Goal: Task Accomplishment & Management: Use online tool/utility

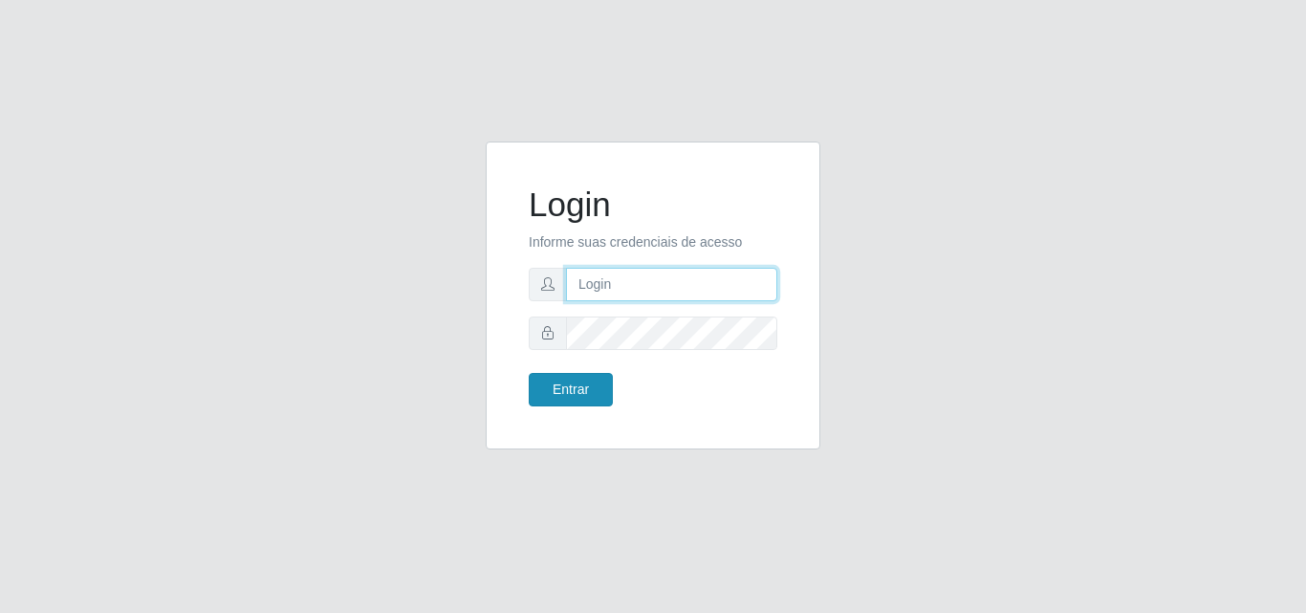
type input "[PERSON_NAME]"
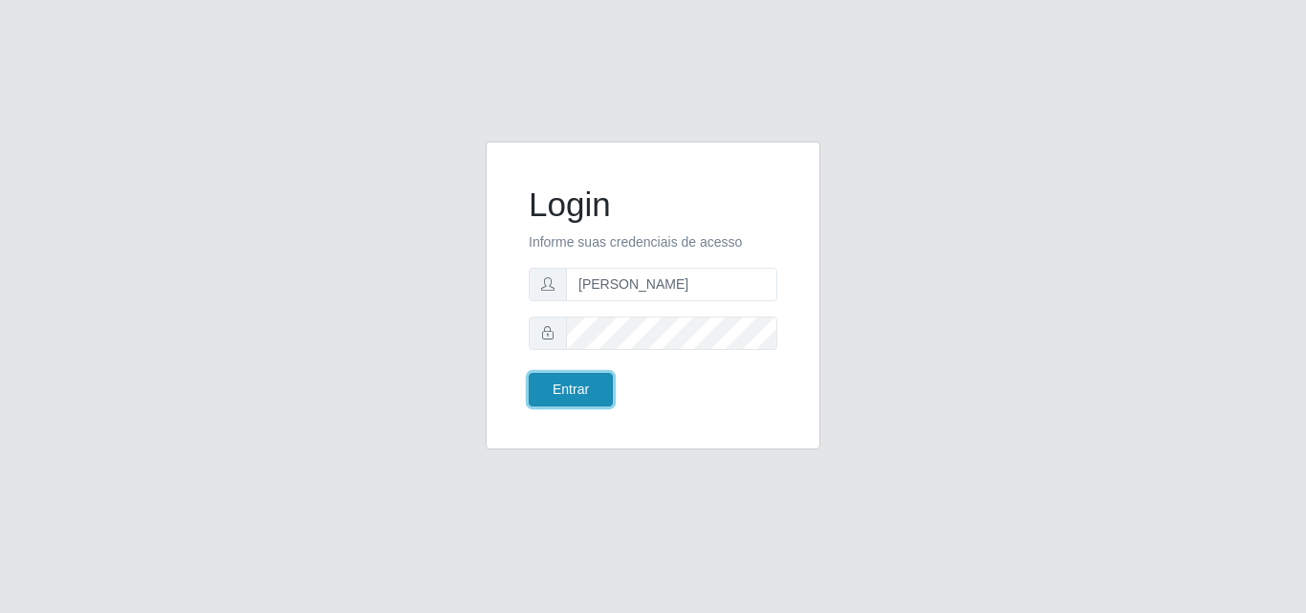
click at [589, 384] on button "Entrar" at bounding box center [571, 389] width 84 height 33
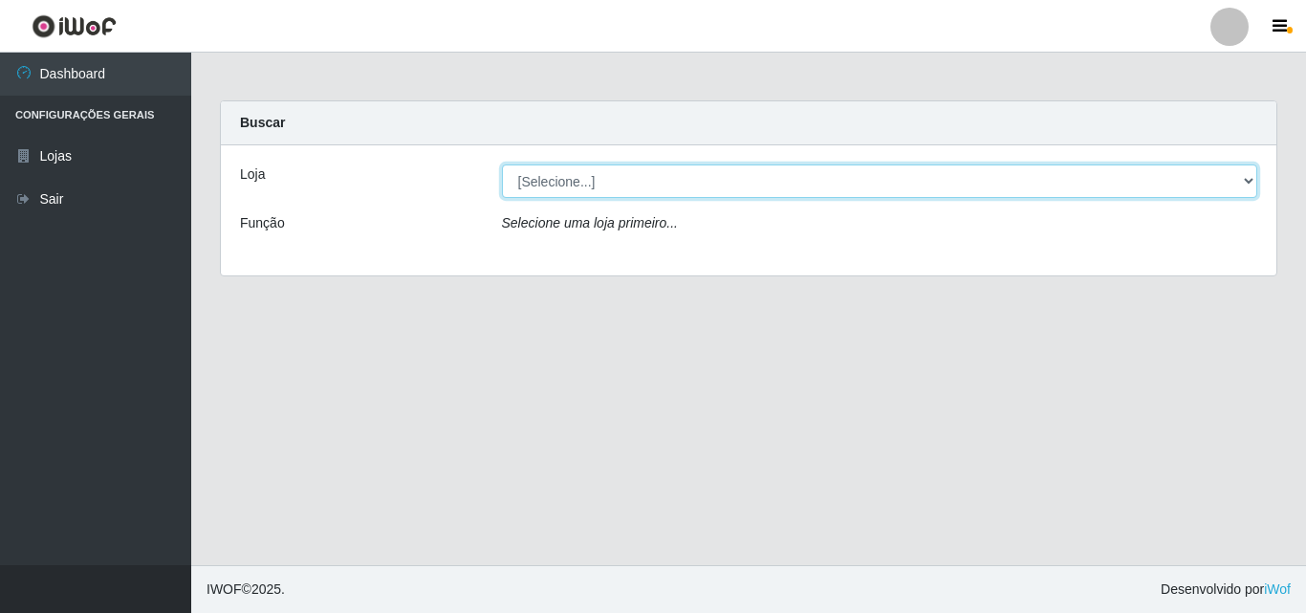
click at [768, 189] on select "[Selecione...] Supermercado [GEOGRAPHIC_DATA]" at bounding box center [880, 180] width 756 height 33
select select "166"
click at [502, 164] on select "[Selecione...] Supermercado [GEOGRAPHIC_DATA]" at bounding box center [880, 180] width 756 height 33
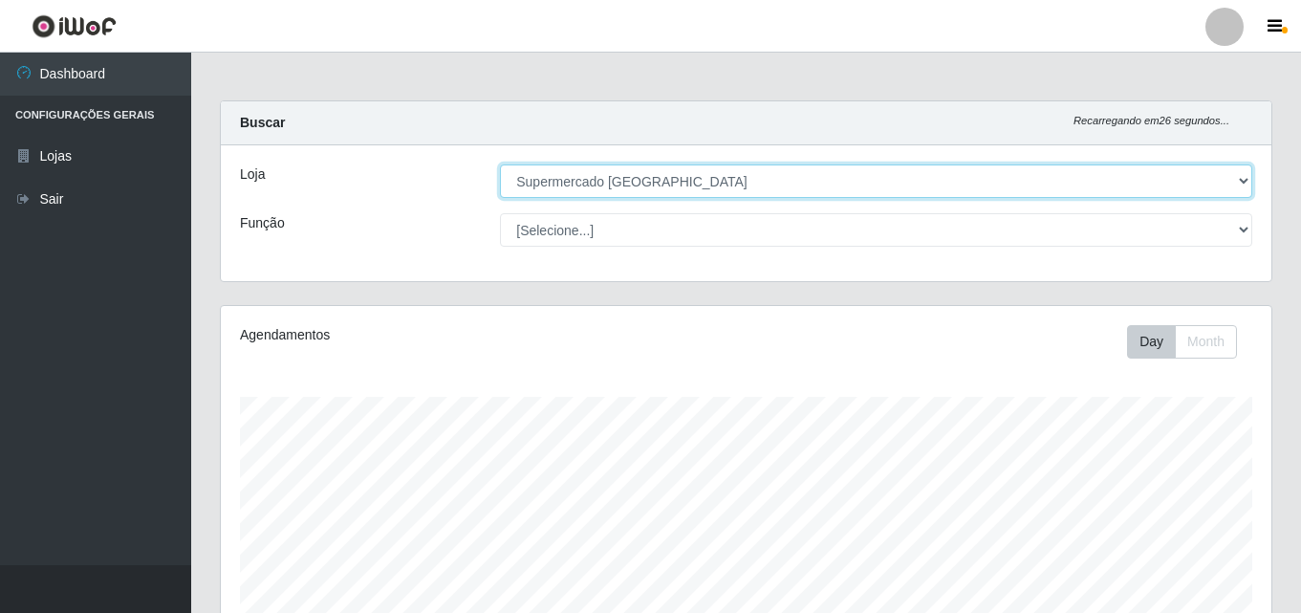
scroll to position [316, 0]
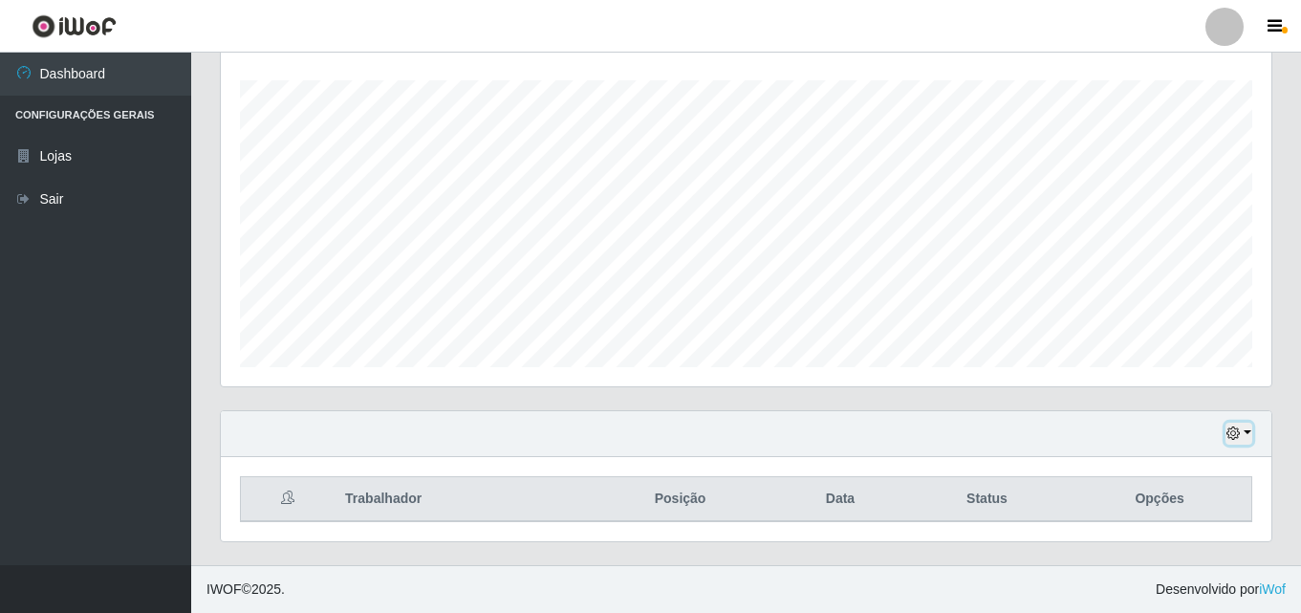
click at [1237, 437] on icon "button" at bounding box center [1233, 432] width 13 height 13
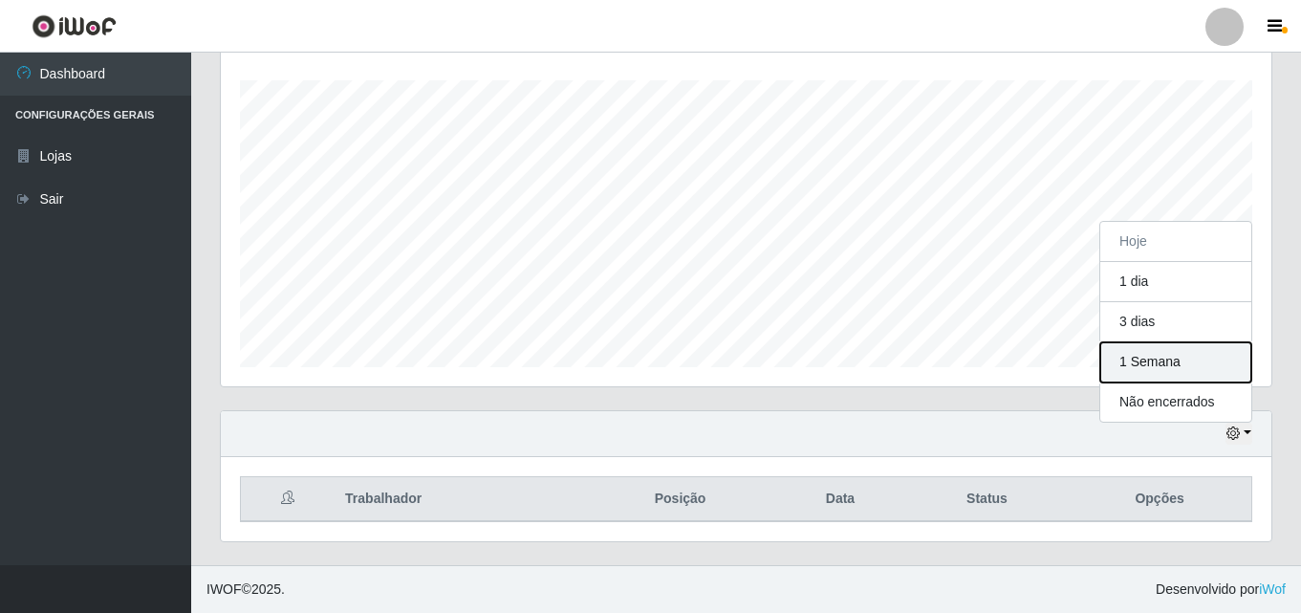
click at [1136, 364] on button "1 Semana" at bounding box center [1176, 362] width 151 height 40
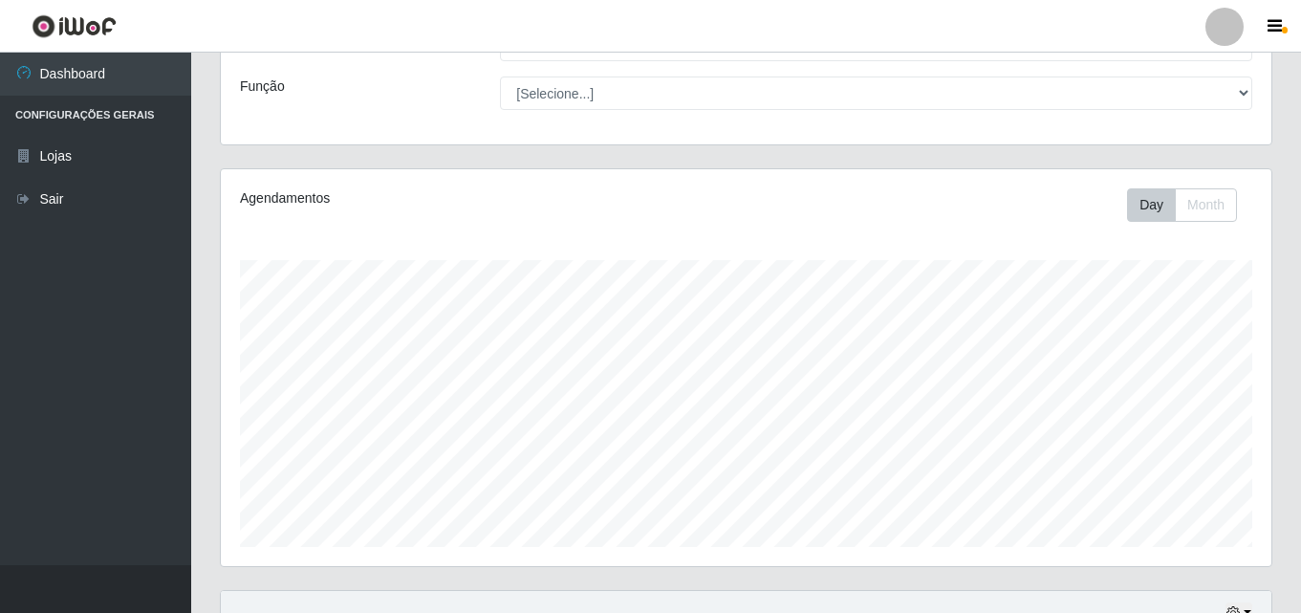
scroll to position [41, 0]
